Goal: Find specific page/section: Find specific page/section

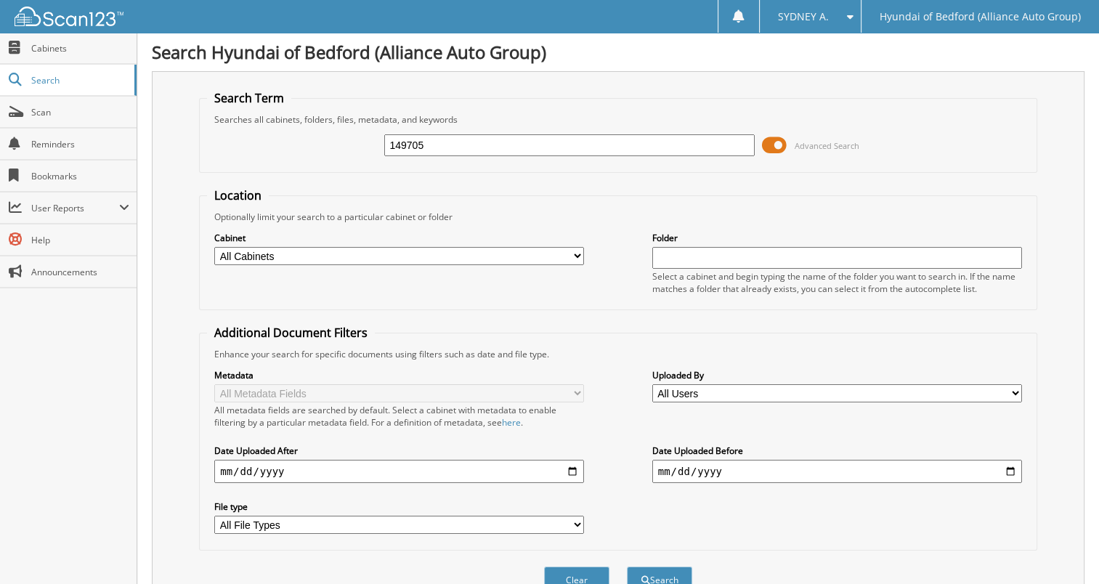
type input "149705"
click at [627, 567] on button "Search" at bounding box center [659, 580] width 65 height 27
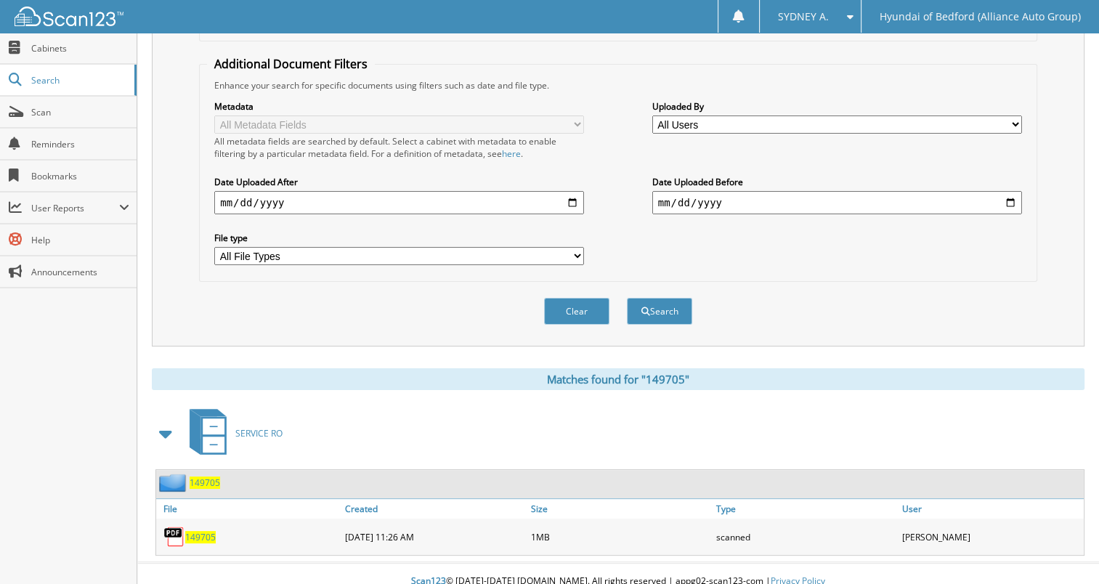
click at [195, 531] on span "149705" at bounding box center [200, 537] width 31 height 12
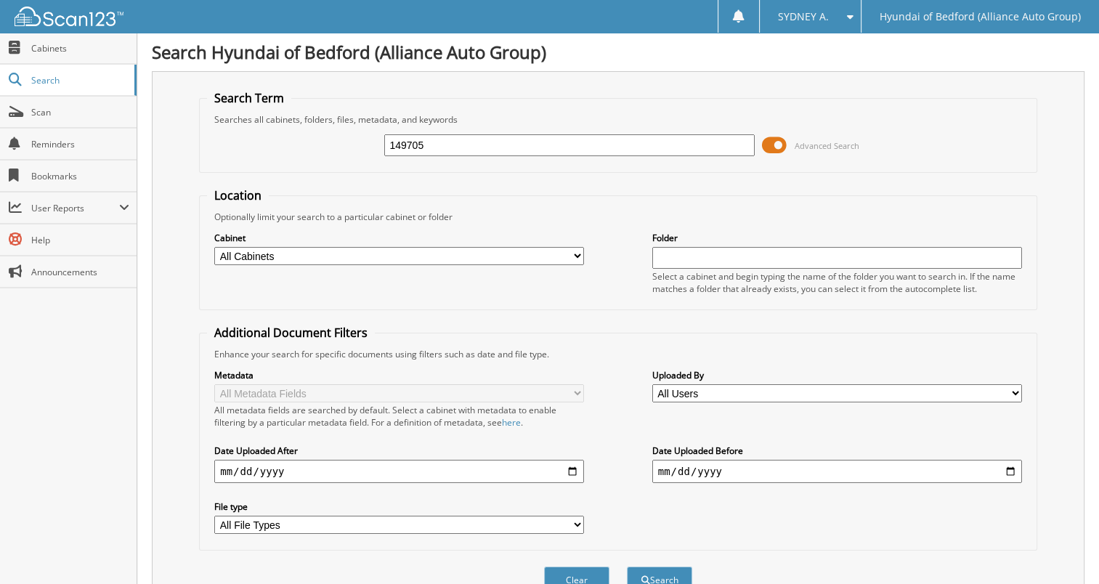
drag, startPoint x: 461, startPoint y: 125, endPoint x: 450, endPoint y: 140, distance: 18.3
click at [450, 140] on input "149705" at bounding box center [569, 145] width 370 height 22
paste input "8839"
type input "148839"
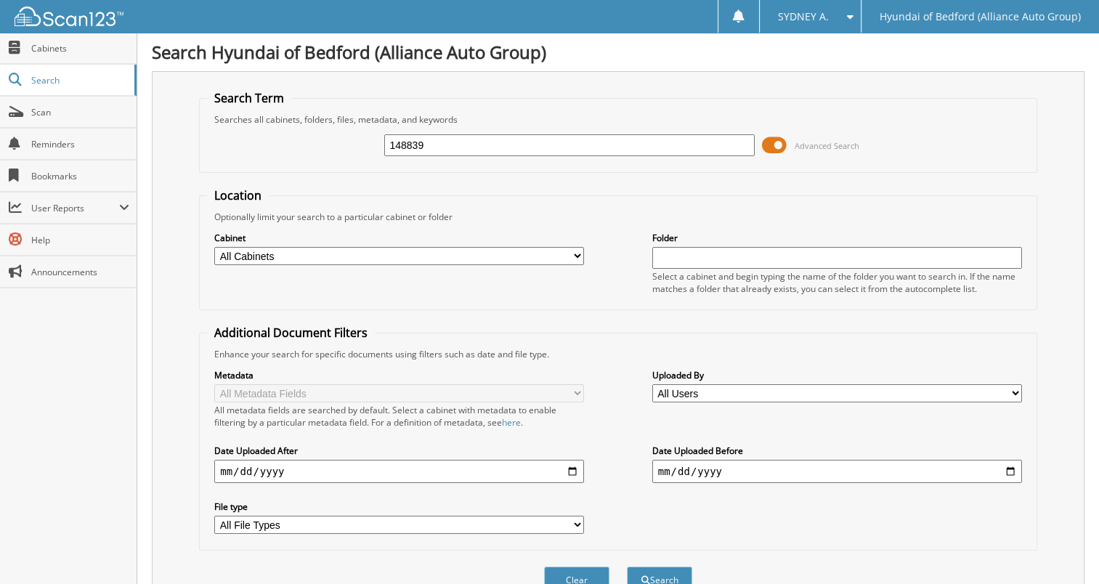
click at [627, 567] on button "Search" at bounding box center [659, 580] width 65 height 27
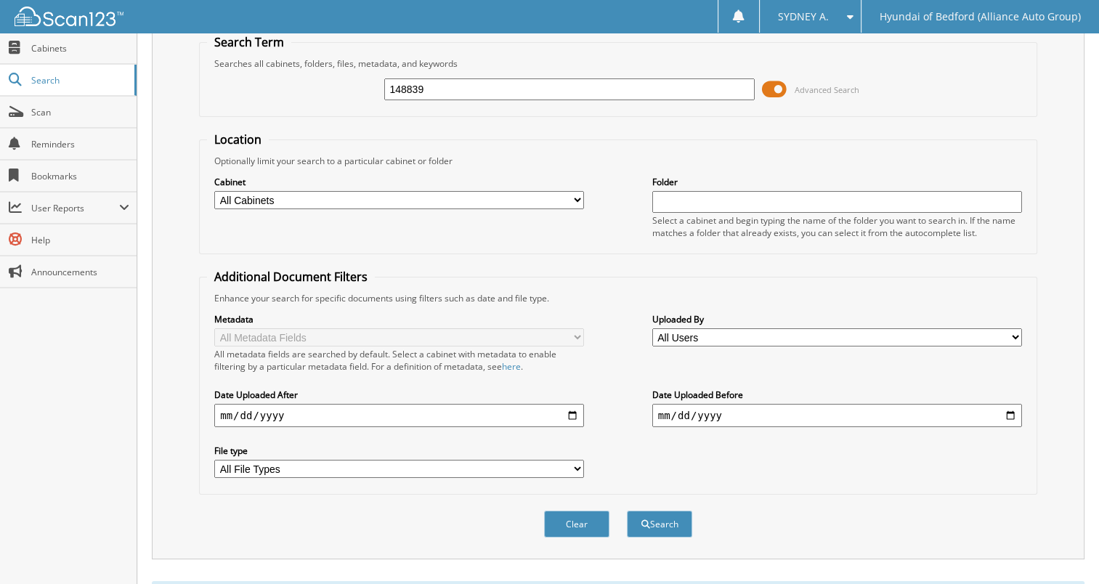
scroll to position [113, 0]
